Goal: Find specific page/section: Find specific page/section

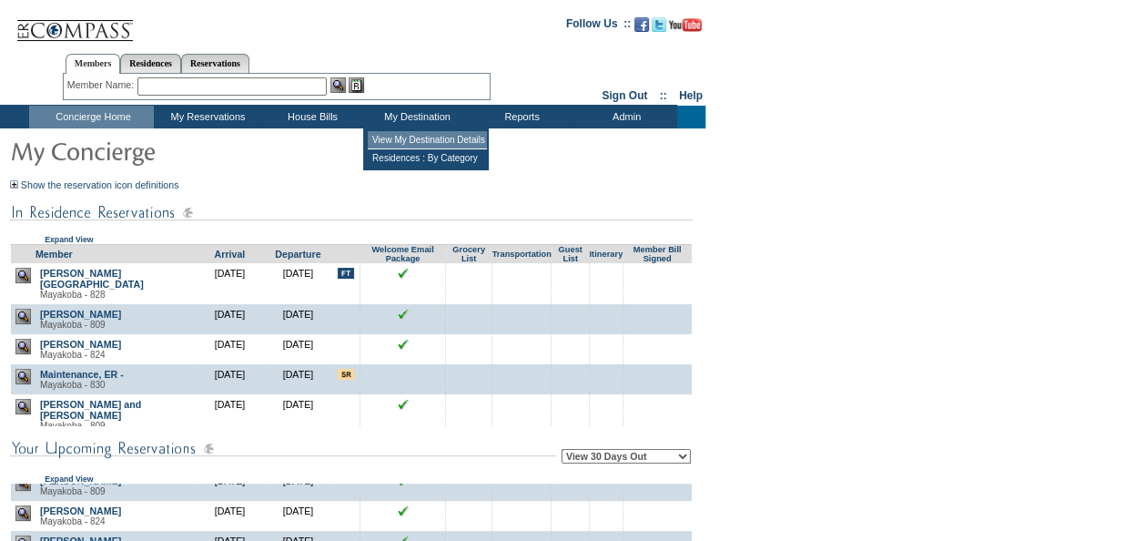
click at [406, 134] on td "View My Destination Details" at bounding box center [427, 140] width 119 height 18
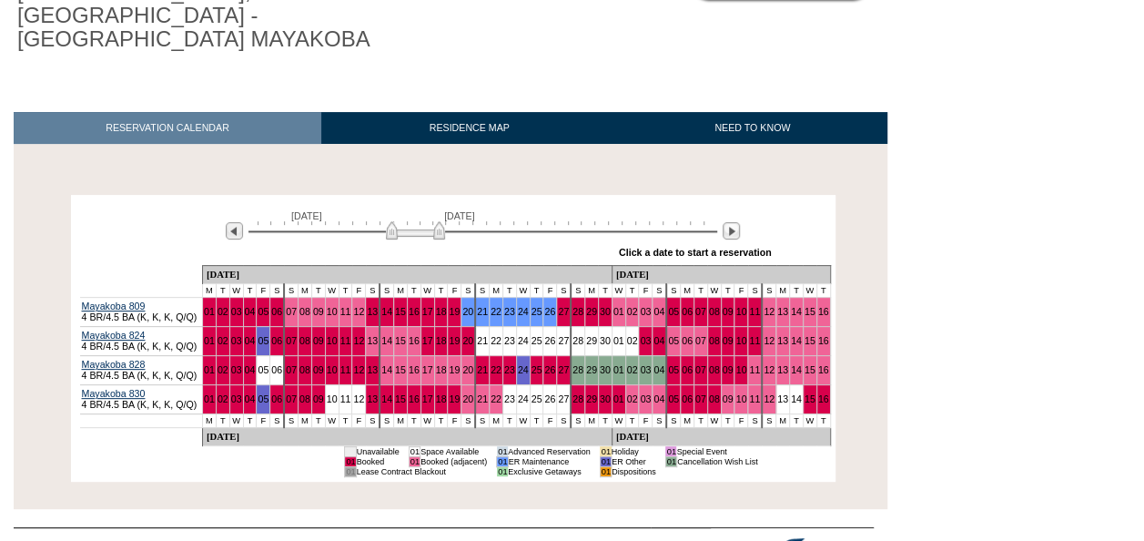
scroll to position [251, 0]
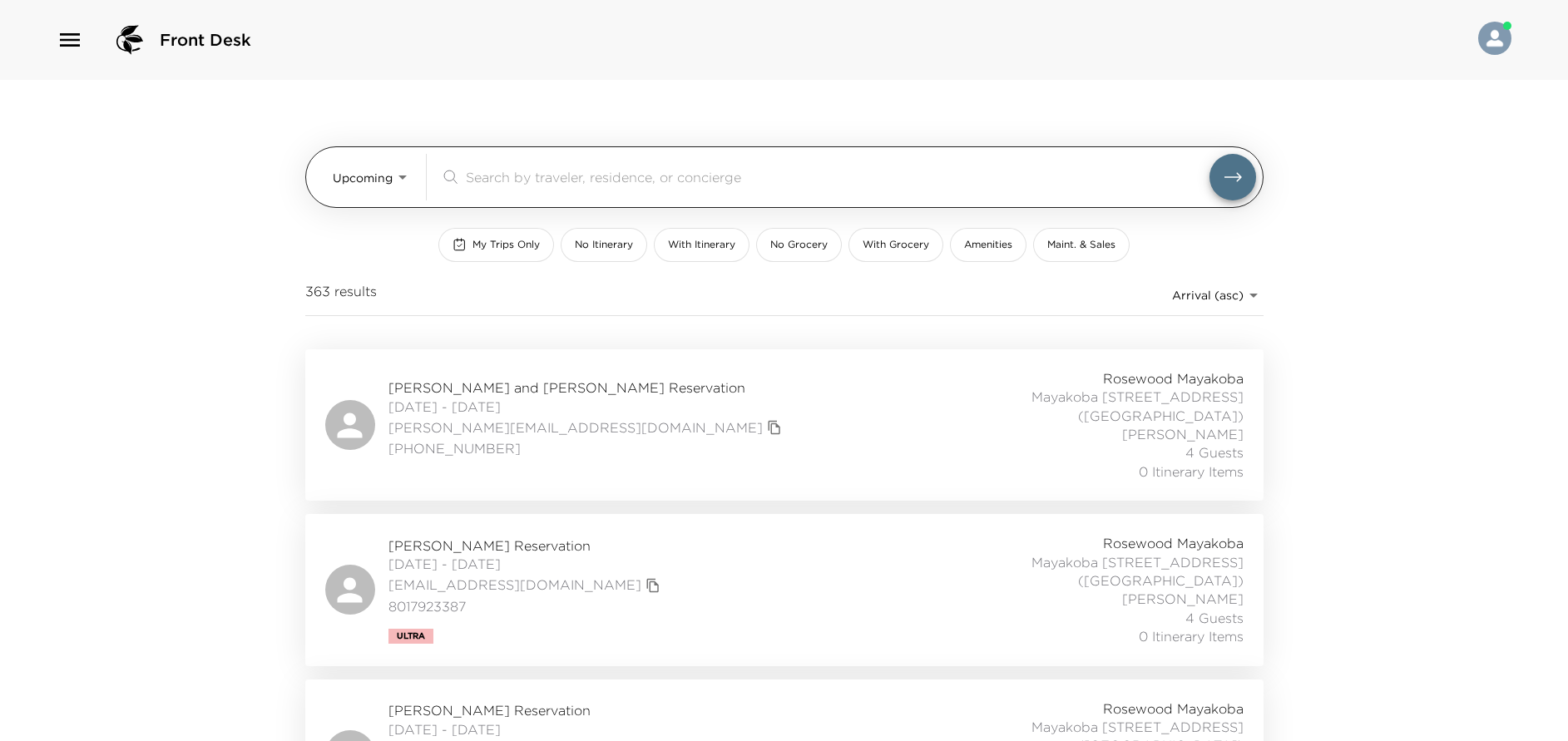
click at [506, 176] on input "search" at bounding box center [838, 176] width 744 height 19
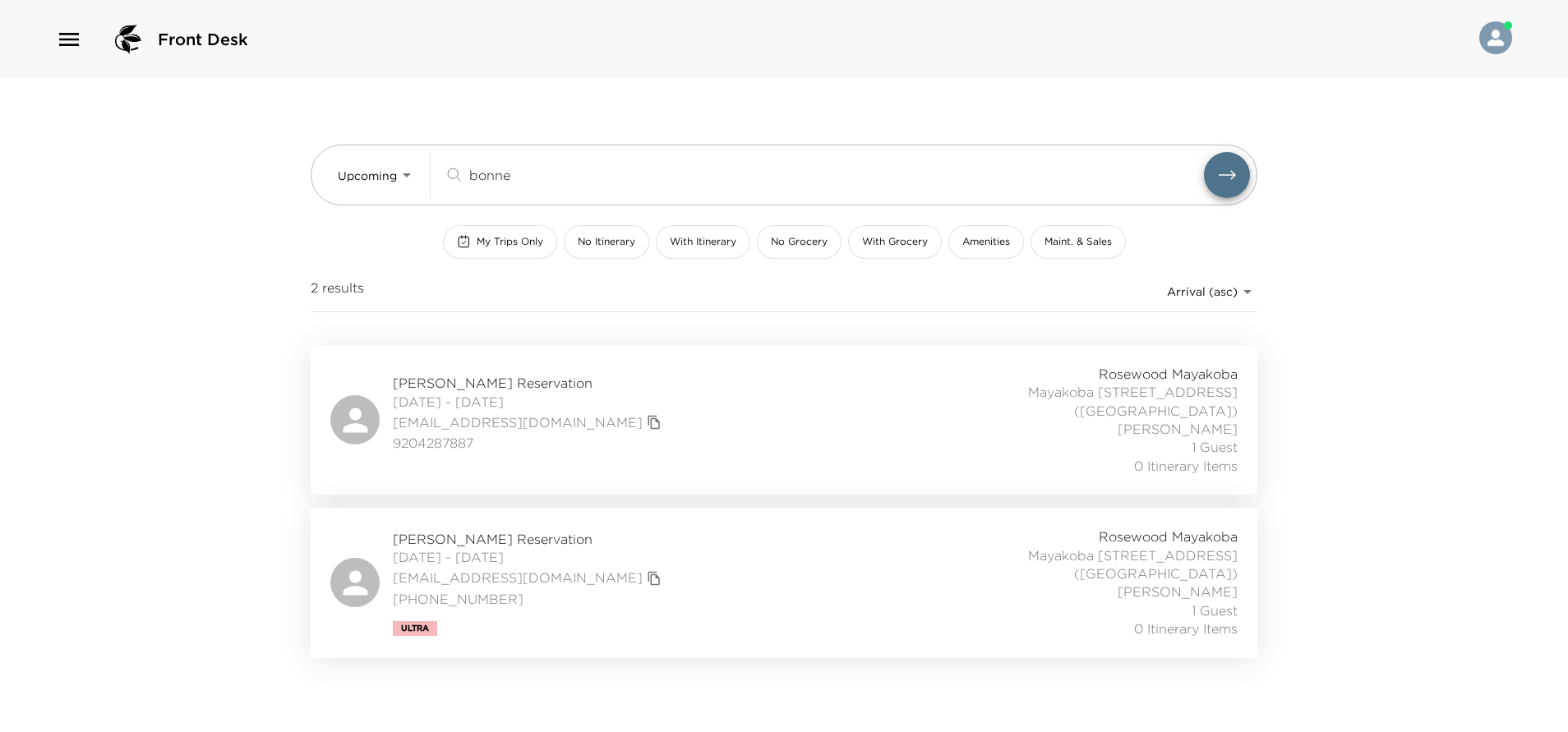
type input "bonne"
